Goal: Information Seeking & Learning: Find specific page/section

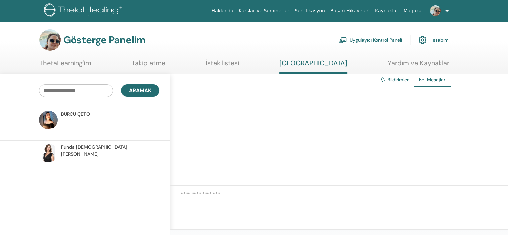
click at [48, 162] on img at bounding box center [48, 153] width 19 height 19
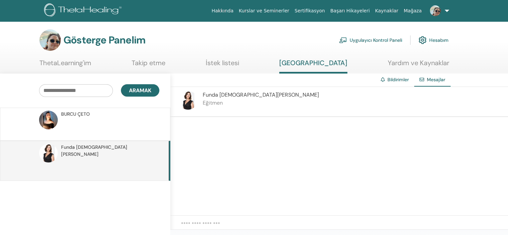
click at [387, 83] on font "Bildirimler" at bounding box center [397, 79] width 21 height 6
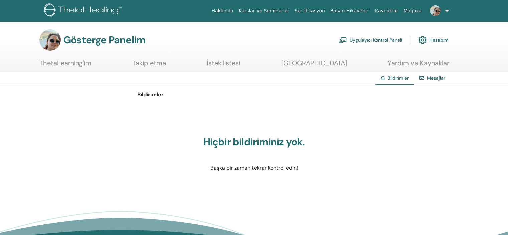
click at [427, 81] on font "Mesajlar" at bounding box center [436, 78] width 18 height 6
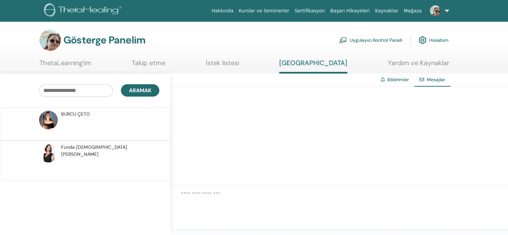
click at [50, 162] on img at bounding box center [48, 153] width 19 height 19
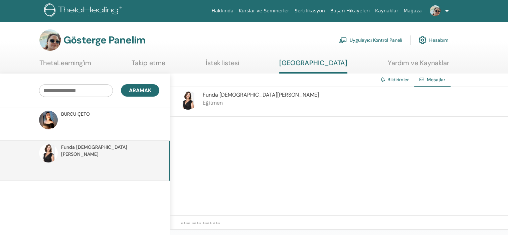
click at [192, 110] on img at bounding box center [188, 100] width 19 height 19
click at [182, 110] on img at bounding box center [188, 100] width 19 height 19
click at [190, 110] on img at bounding box center [188, 100] width 19 height 19
click at [190, 108] on img at bounding box center [188, 100] width 19 height 19
click at [411, 67] on font "Yardım ve Kaynaklar" at bounding box center [418, 62] width 61 height 9
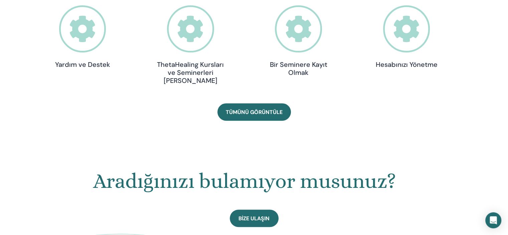
scroll to position [251, 0]
